Goal: Task Accomplishment & Management: Use online tool/utility

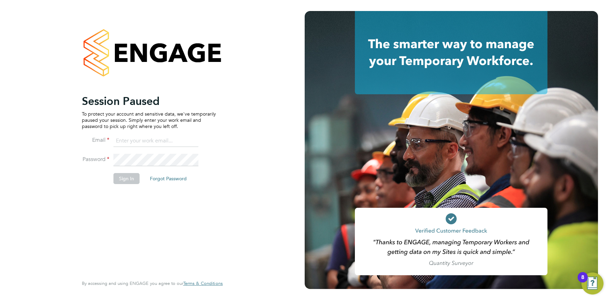
drag, startPoint x: 145, startPoint y: 139, endPoint x: 148, endPoint y: 146, distance: 8.5
click at [145, 139] on input at bounding box center [155, 141] width 85 height 12
type input "info@cbwstaffingsolutions.com"
click at [123, 178] on button "Sign In" at bounding box center [126, 178] width 26 height 11
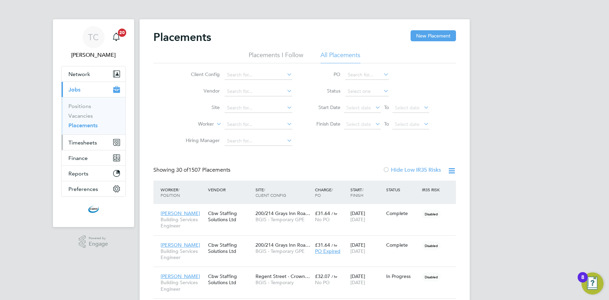
click at [86, 148] on button "Timesheets" at bounding box center [94, 142] width 64 height 15
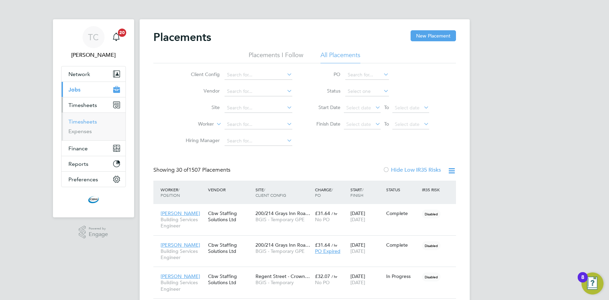
click at [87, 121] on link "Timesheets" at bounding box center [82, 121] width 29 height 7
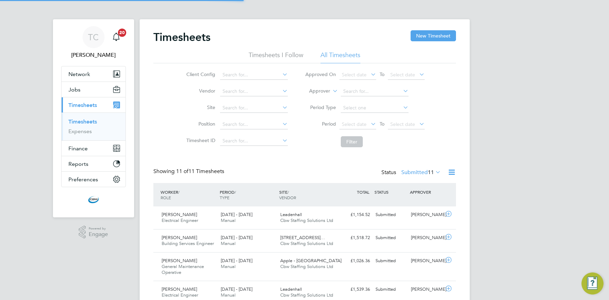
scroll to position [23, 60]
click at [453, 173] on icon at bounding box center [451, 172] width 9 height 9
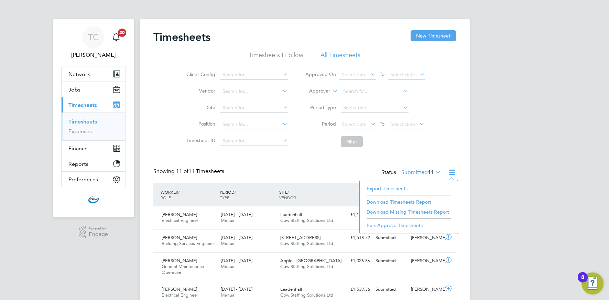
click at [382, 186] on li "Export Timesheets" at bounding box center [408, 189] width 91 height 10
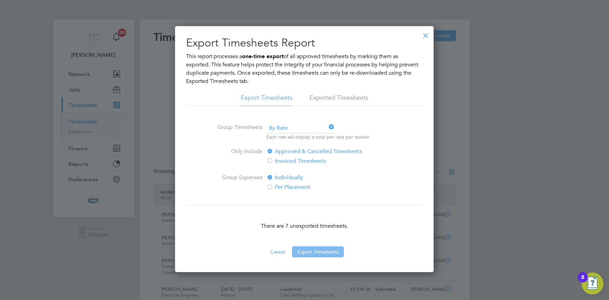
click at [325, 253] on button "Export Timesheets" at bounding box center [318, 251] width 52 height 11
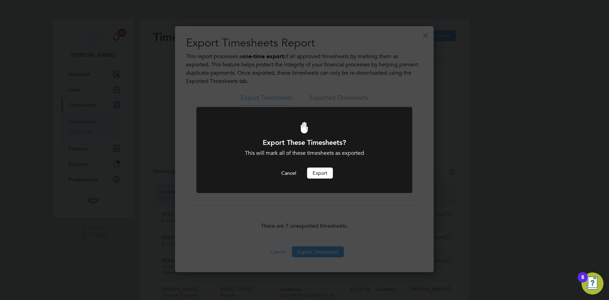
click at [319, 168] on button "Export" at bounding box center [320, 172] width 26 height 11
